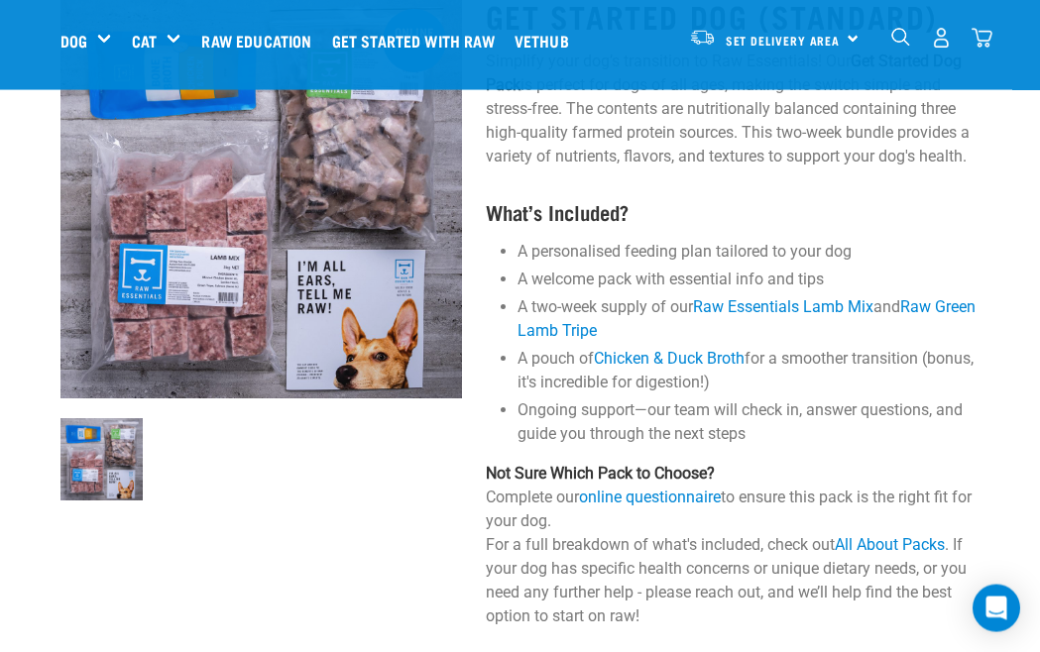
scroll to position [149, 0]
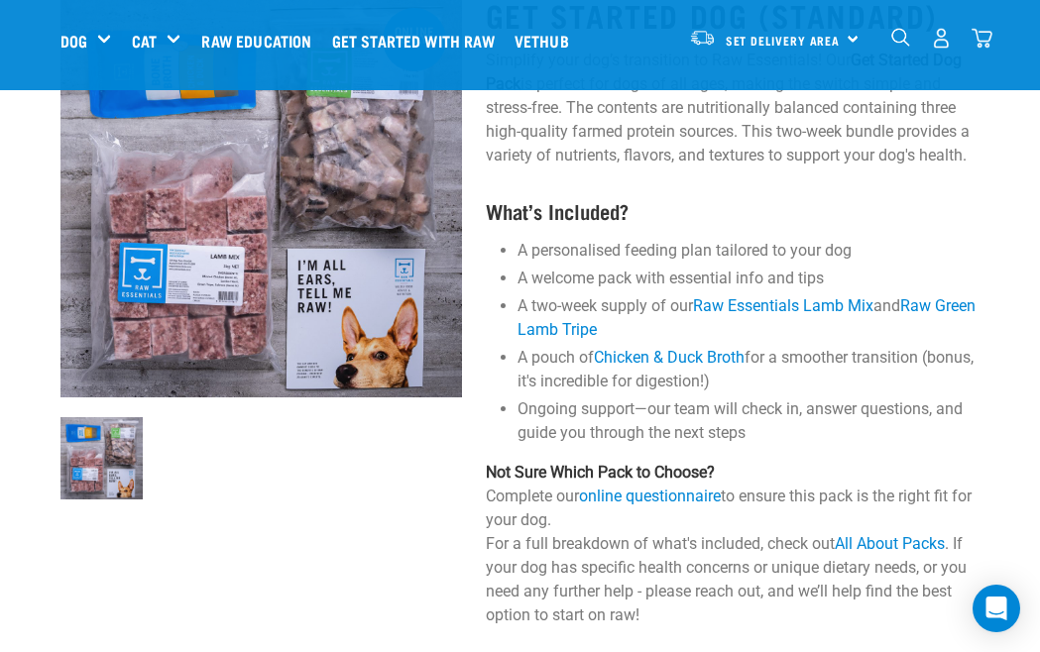
click at [0, 0] on div "Toys & Enrichment" at bounding box center [0, 0] width 0 height 0
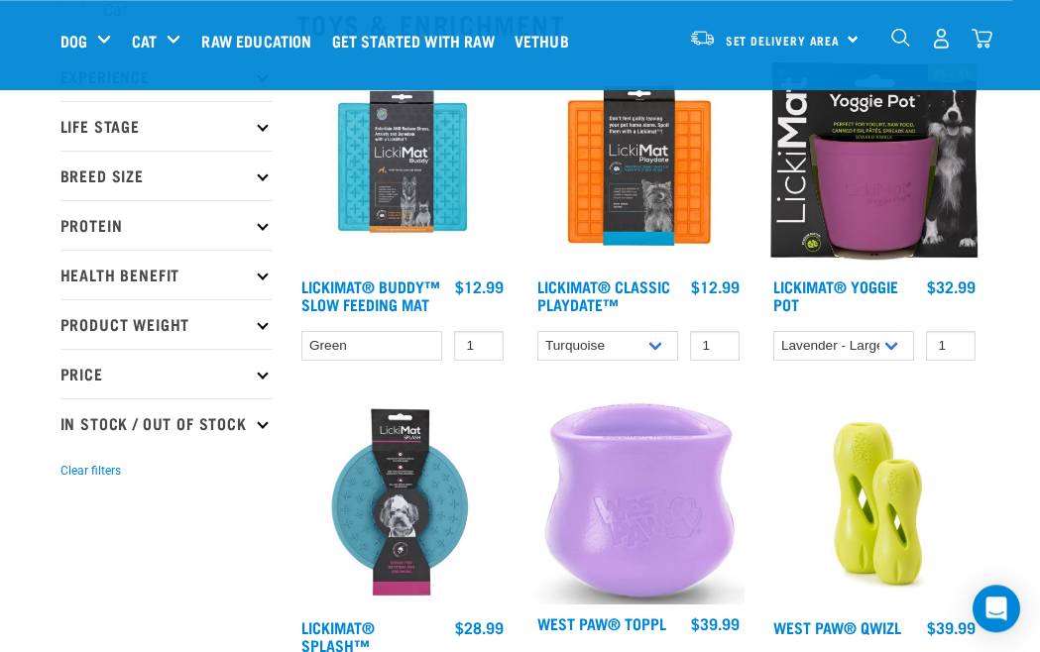
scroll to position [241, 0]
click at [364, 308] on link "LickiMat® Buddy™ Slow Feeding Mat" at bounding box center [370, 294] width 139 height 27
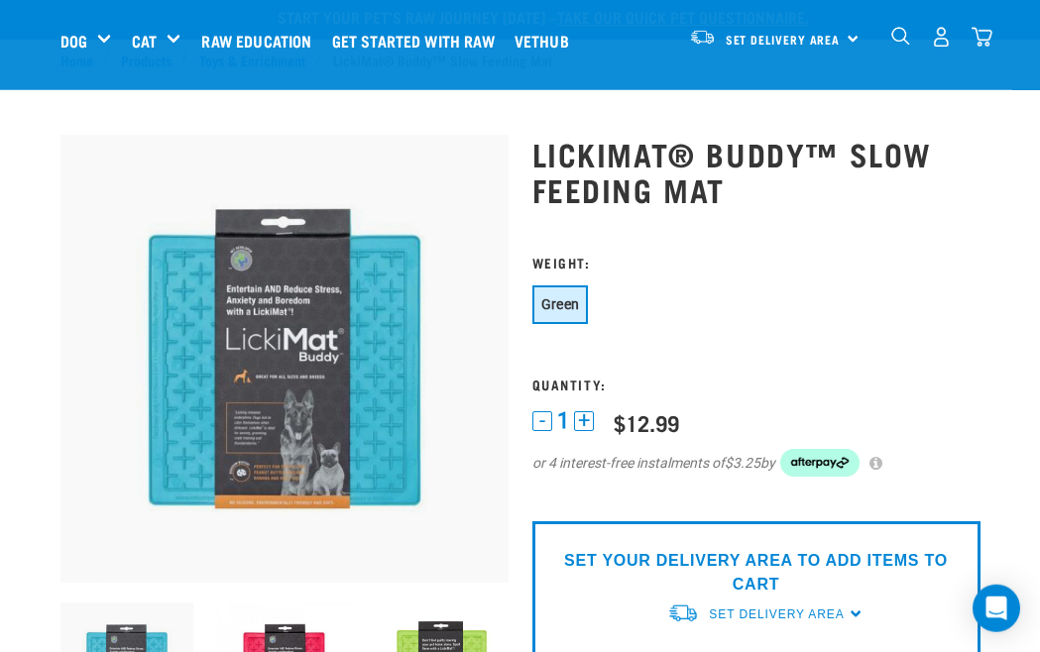
scroll to position [11, 0]
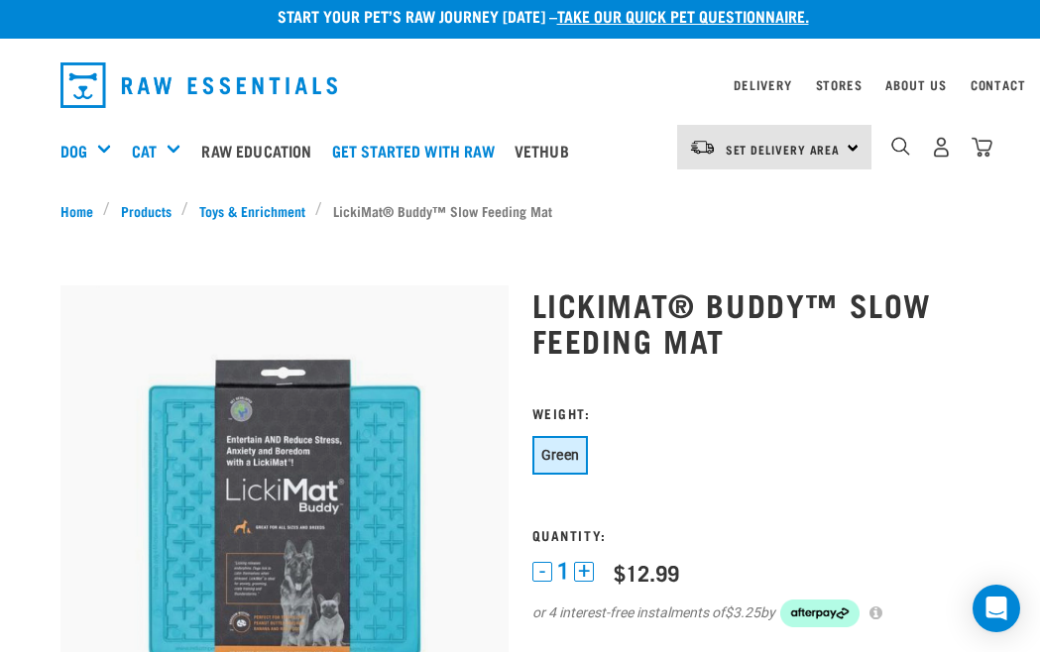
click at [206, 433] on img at bounding box center [284, 509] width 448 height 448
click at [200, 509] on img at bounding box center [284, 509] width 448 height 448
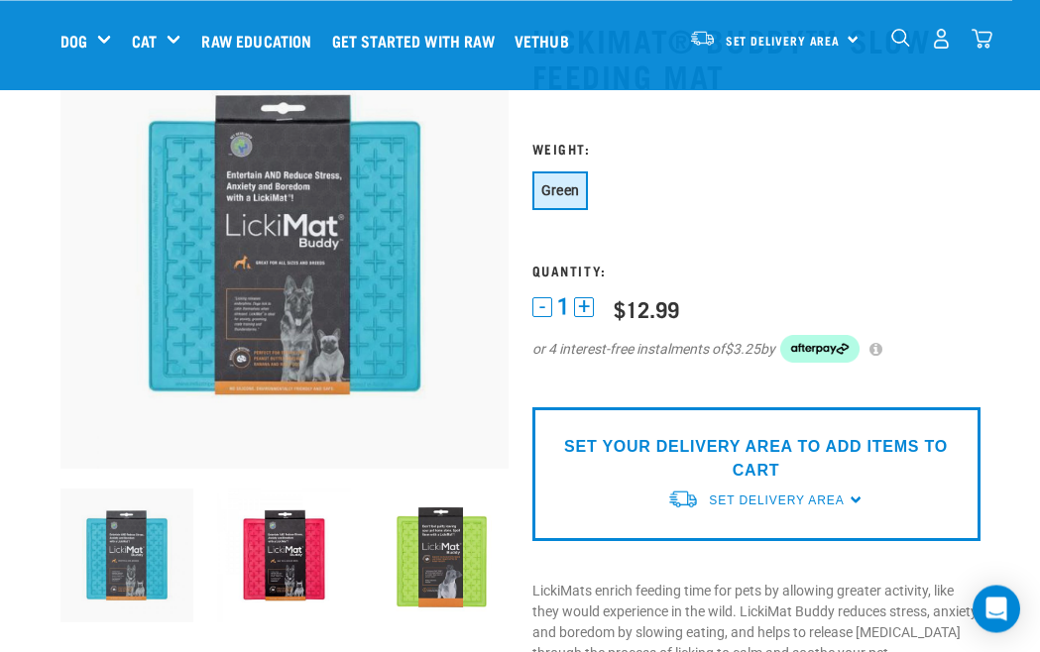
scroll to position [123, 0]
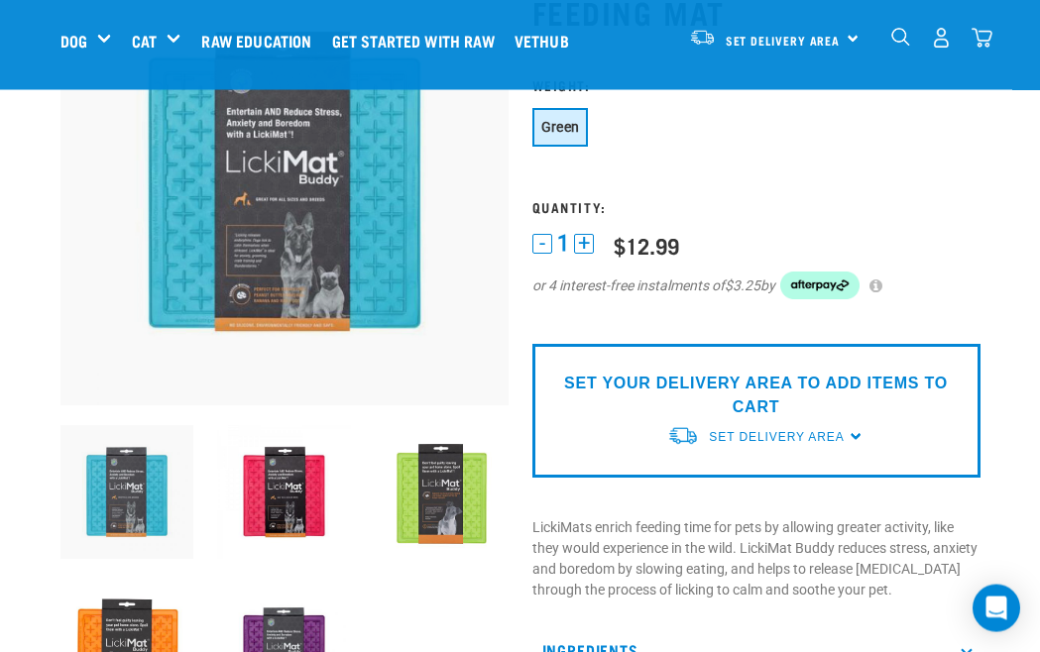
click at [281, 511] on img at bounding box center [284, 492] width 134 height 134
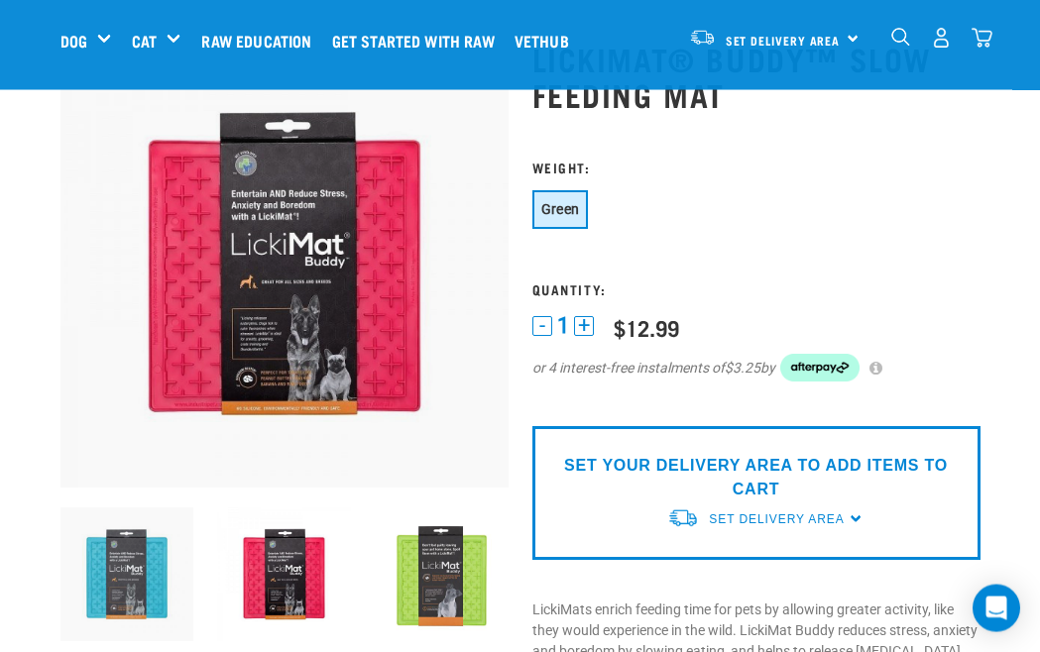
scroll to position [102, 0]
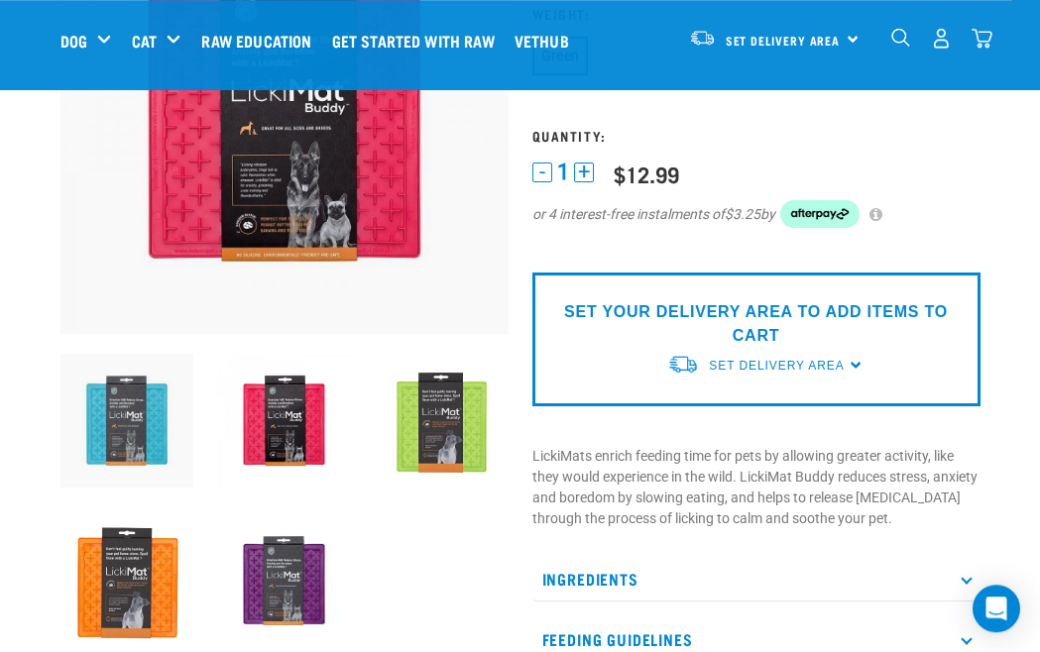
click at [122, 583] on img at bounding box center [127, 581] width 134 height 134
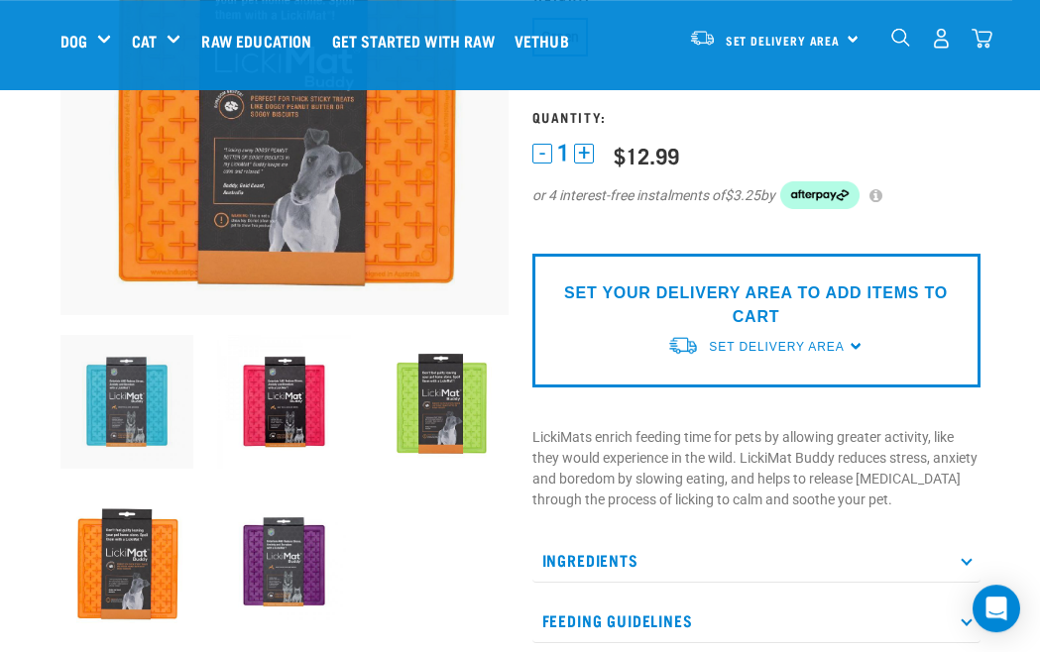
scroll to position [257, 0]
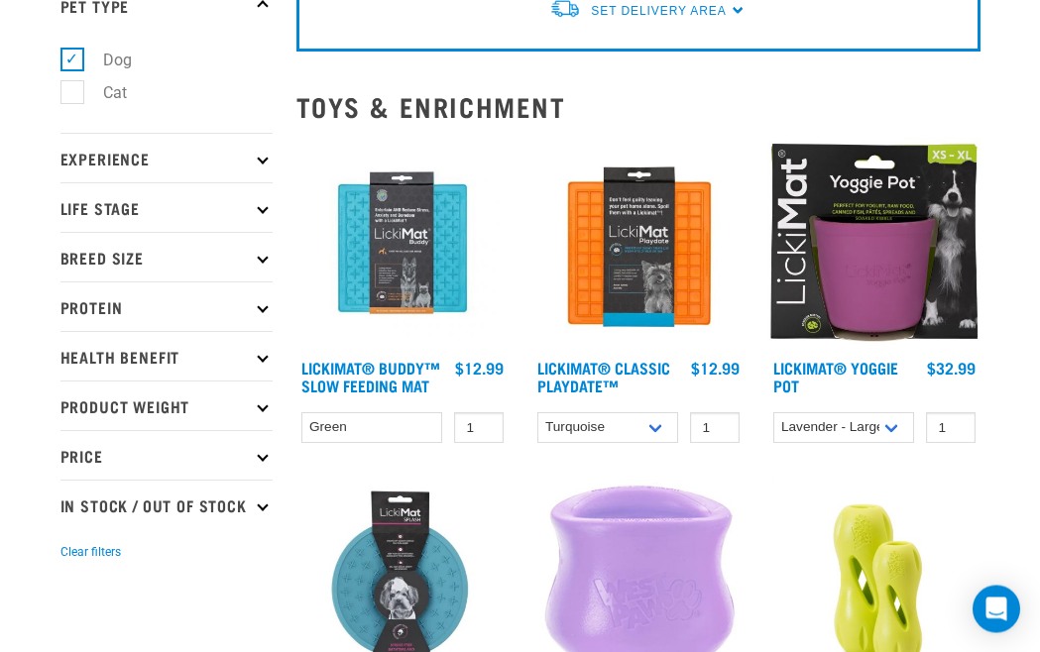
scroll to position [331, 0]
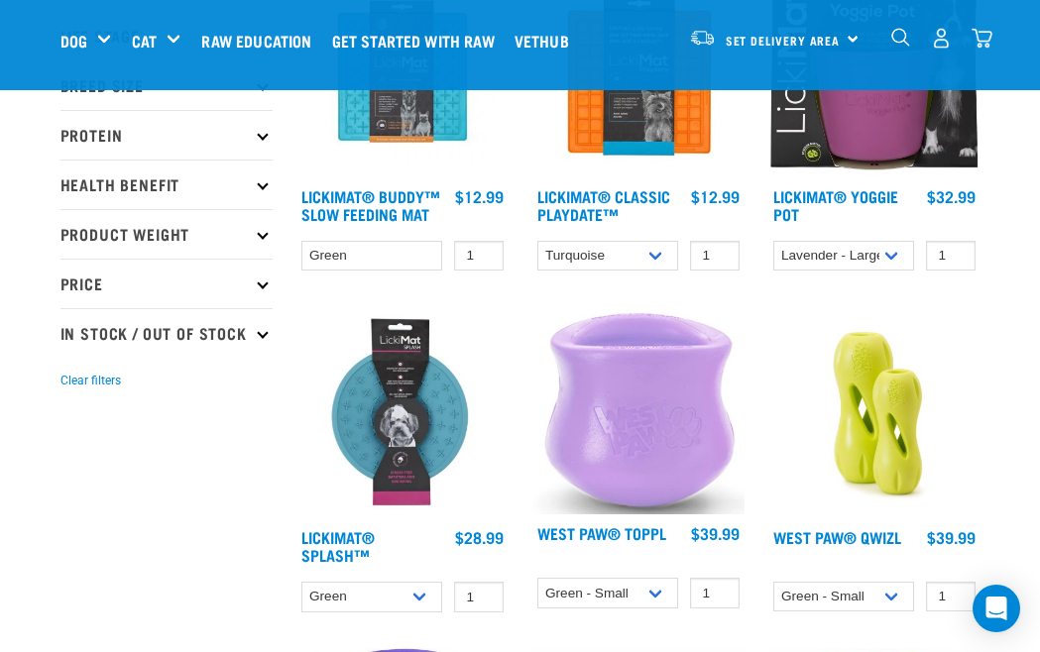
click at [408, 428] on img at bounding box center [402, 412] width 212 height 212
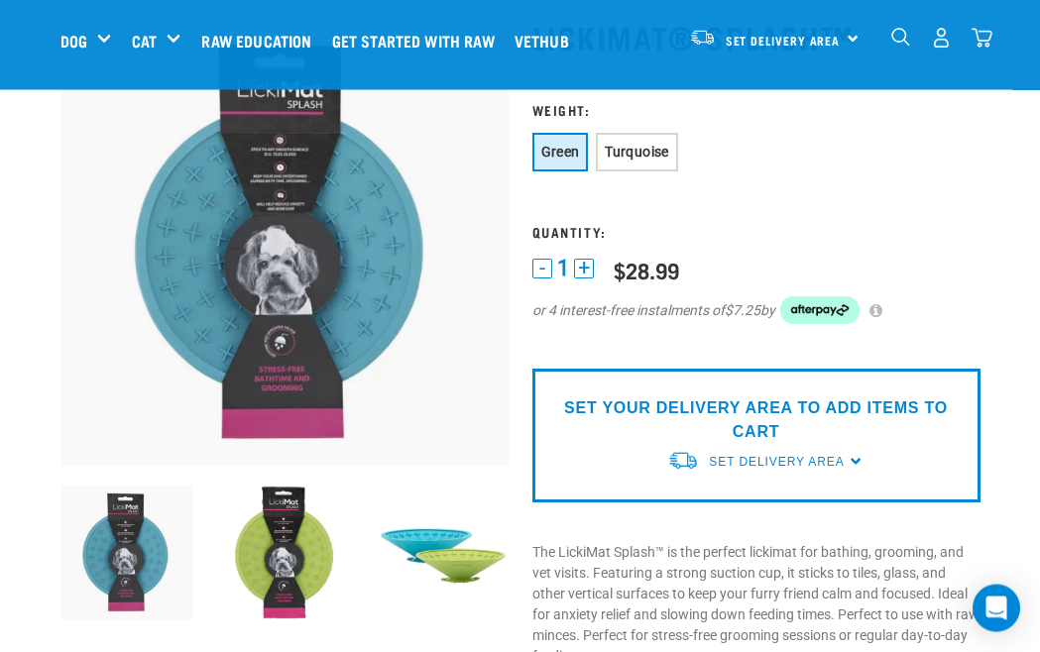
scroll to position [127, 0]
click at [410, 532] on img at bounding box center [442, 553] width 134 height 134
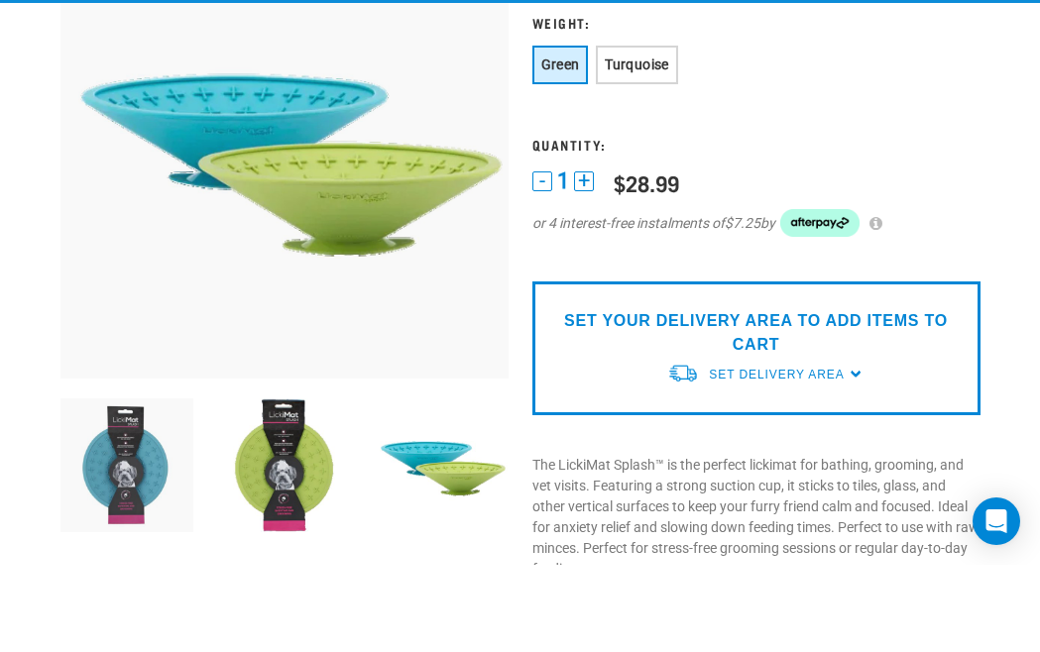
scroll to position [215, 0]
